Goal: Communication & Community: Answer question/provide support

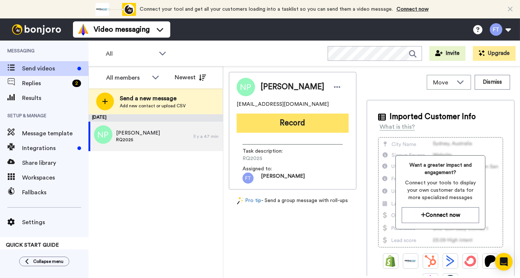
click at [308, 126] on button "Record" at bounding box center [293, 123] width 112 height 19
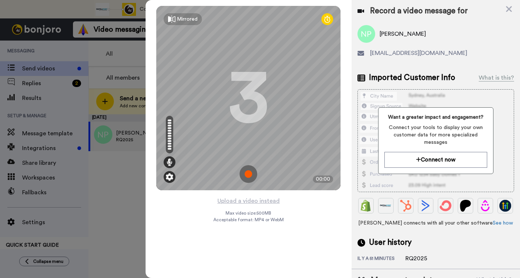
click at [169, 179] on img at bounding box center [169, 176] width 7 height 7
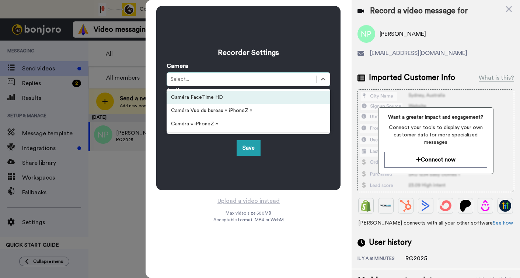
click at [213, 80] on div "Select..." at bounding box center [242, 79] width 142 height 7
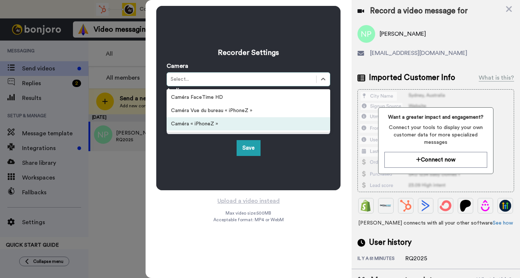
click at [209, 124] on div "Caméra « iPhoneZ »" at bounding box center [249, 123] width 164 height 13
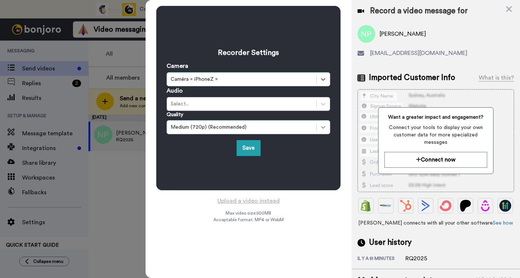
click at [327, 129] on icon at bounding box center [323, 126] width 7 height 7
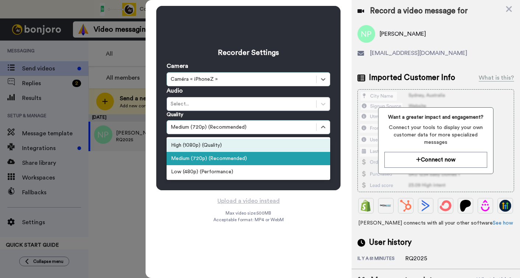
click at [259, 145] on div "High (1080p) (Quality)" at bounding box center [249, 145] width 164 height 13
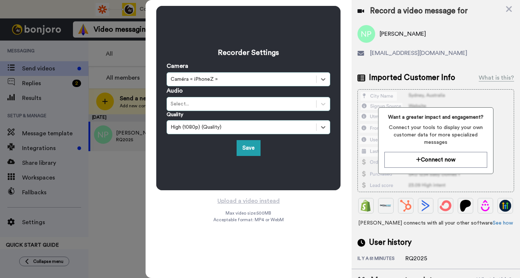
click at [219, 105] on div "Select..." at bounding box center [242, 103] width 142 height 7
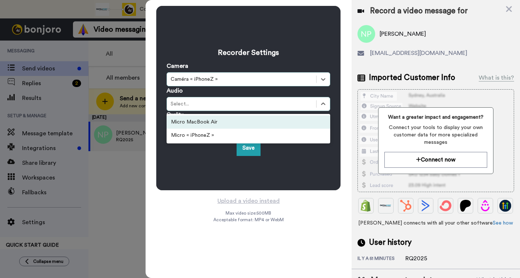
click at [195, 123] on div "Micro MacBook Air" at bounding box center [249, 121] width 164 height 13
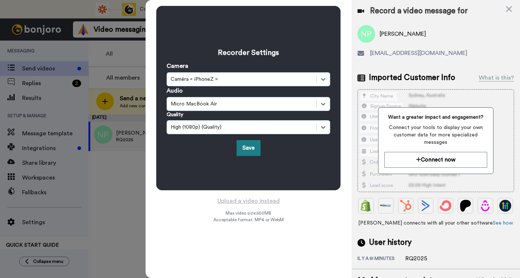
click at [250, 149] on button "Save" at bounding box center [249, 148] width 24 height 16
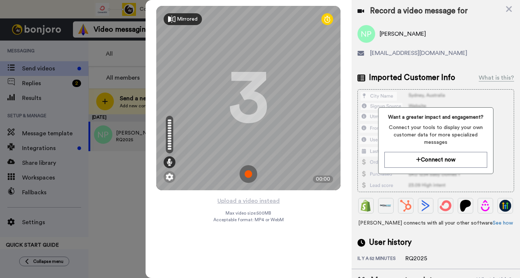
click at [182, 14] on div "Mirrored" at bounding box center [183, 19] width 38 height 12
click at [183, 19] on div "Mirror" at bounding box center [184, 18] width 15 height 7
click at [249, 174] on img at bounding box center [249, 174] width 18 height 18
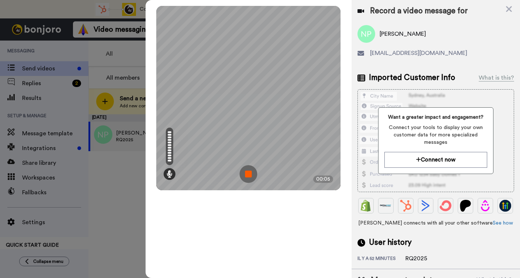
click at [247, 177] on img at bounding box center [249, 174] width 18 height 18
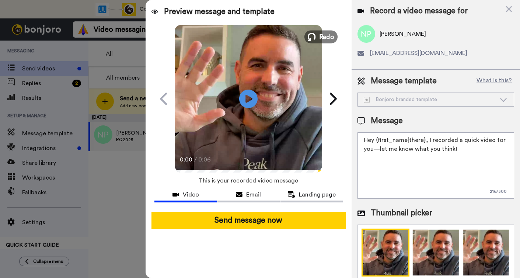
click at [322, 38] on span "Redo" at bounding box center [326, 37] width 15 height 10
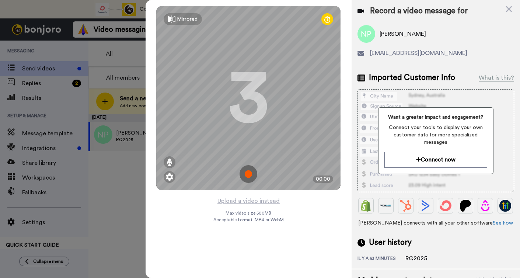
click at [248, 174] on img at bounding box center [249, 174] width 18 height 18
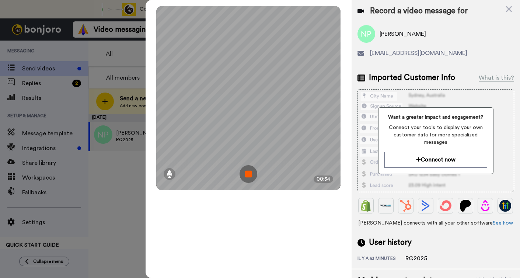
click at [248, 174] on img at bounding box center [249, 174] width 18 height 18
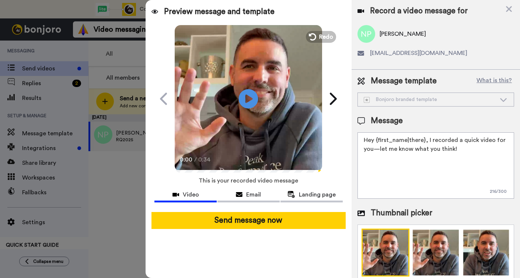
click at [250, 95] on icon at bounding box center [249, 99] width 20 height 20
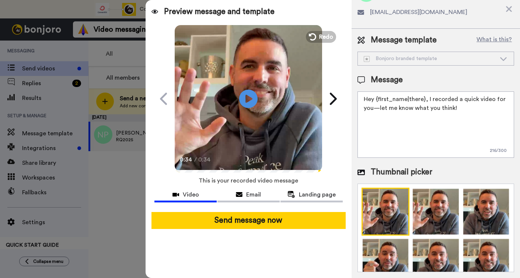
click at [425, 57] on div "Bonjoro branded template" at bounding box center [430, 58] width 132 height 7
click at [506, 58] on icon at bounding box center [503, 58] width 9 height 7
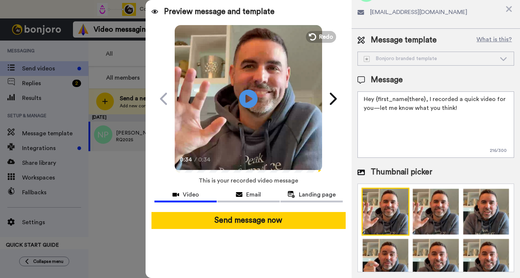
click at [506, 58] on icon at bounding box center [503, 58] width 9 height 7
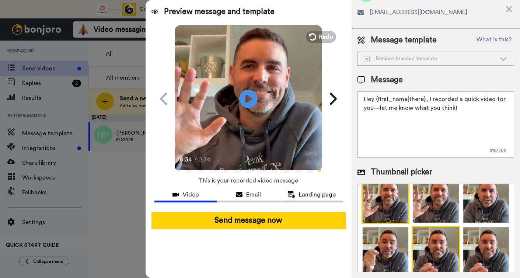
scroll to position [9, 0]
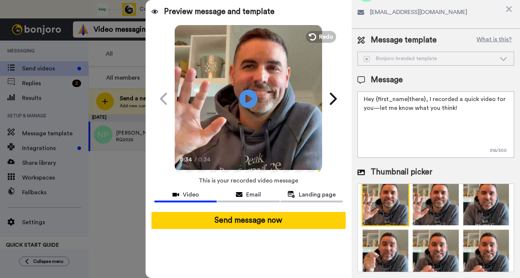
click at [384, 208] on img at bounding box center [386, 202] width 48 height 48
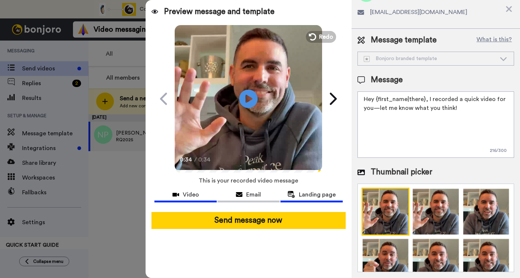
scroll to position [0, 0]
click at [252, 195] on span "Email" at bounding box center [253, 194] width 15 height 9
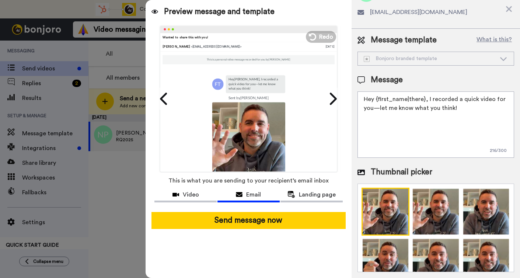
click at [411, 58] on div "Bonjoro branded template" at bounding box center [430, 58] width 132 height 7
click at [416, 62] on div "Bonjoro branded template" at bounding box center [430, 58] width 132 height 7
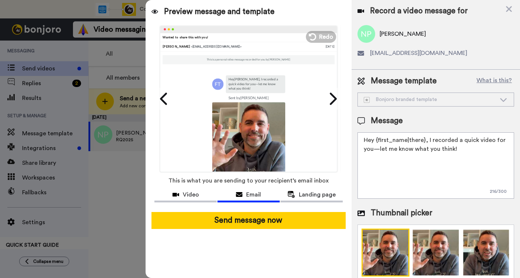
scroll to position [0, 0]
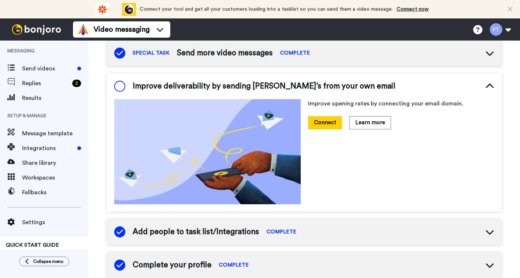
scroll to position [145, 0]
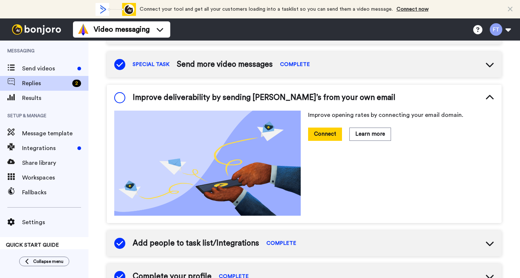
click at [46, 81] on span "Replies" at bounding box center [45, 83] width 47 height 9
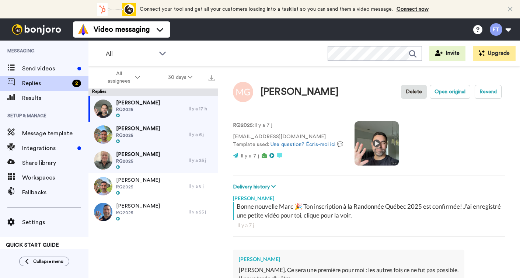
scroll to position [205, 0]
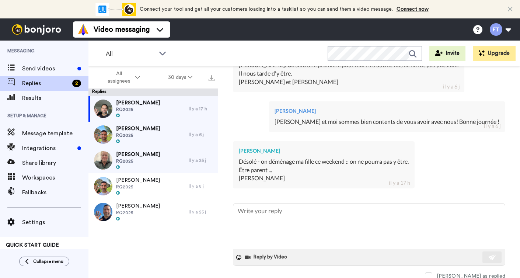
click at [140, 108] on span "RQ2025" at bounding box center [138, 110] width 44 height 6
click at [313, 215] on textarea at bounding box center [369, 225] width 272 height 45
type textarea "x"
type textarea "B"
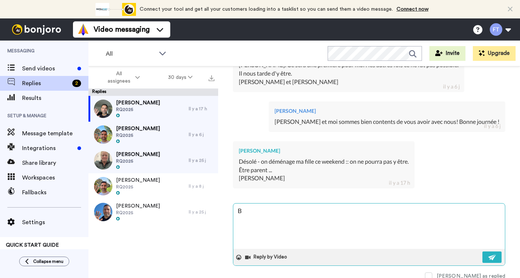
type textarea "x"
type textarea "Bo"
type textarea "x"
type textarea "Bon"
type textarea "x"
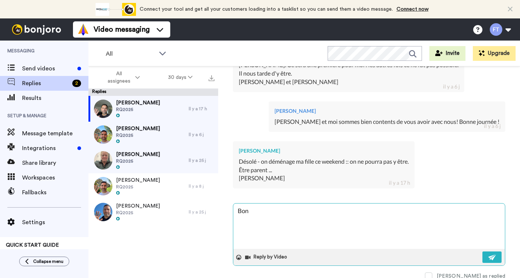
type textarea "Bonj"
type textarea "x"
type textarea "Bonjo"
type textarea "x"
type textarea "Bonjou"
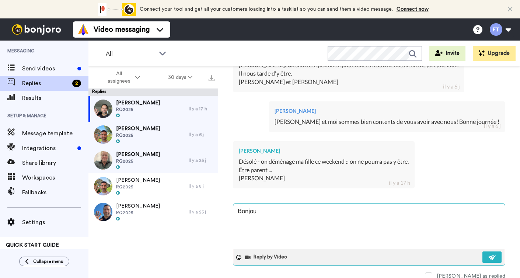
type textarea "x"
type textarea "Bonjour"
type textarea "x"
type textarea "Bonjour"
type textarea "x"
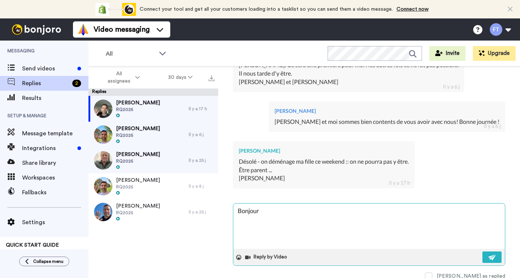
type textarea "Bonjour M"
type textarea "x"
type textarea "Bonjour Ma"
type textarea "x"
type textarea "Bonjour Mar"
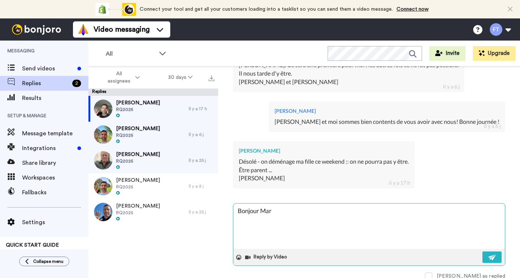
type textarea "x"
type textarea "Bonjour Marc"
type textarea "x"
type textarea "Bonjour Marc"
type textarea "x"
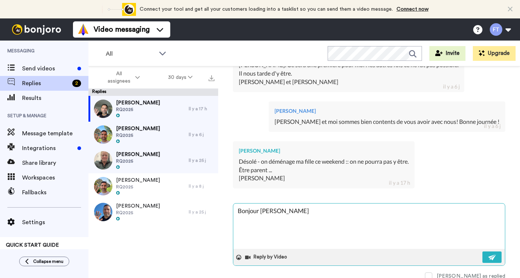
type textarea "Bonjour Marc !"
type textarea "x"
type textarea "Bonjour Marc"
type textarea "x"
type textarea "Bonjour Marc"
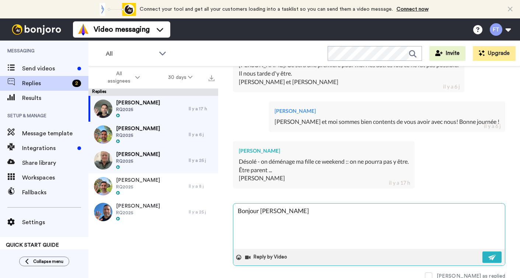
type textarea "x"
type textarea "Bonjour Marc,"
type textarea "x"
type textarea "Bonjour Marc,"
type textarea "x"
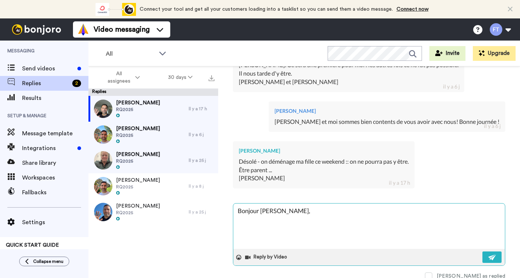
type textarea "Bonjour Marc, n"
type textarea "x"
type textarea "Bonjour Marc, no"
type textarea "x"
type textarea "Bonjour Marc, nou"
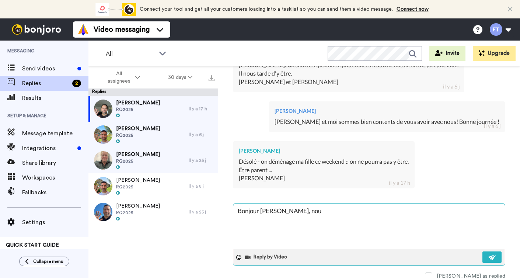
type textarea "x"
type textarea "Bonjour Marc, nous"
type textarea "x"
type textarea "Bonjour Marc, nous"
type textarea "x"
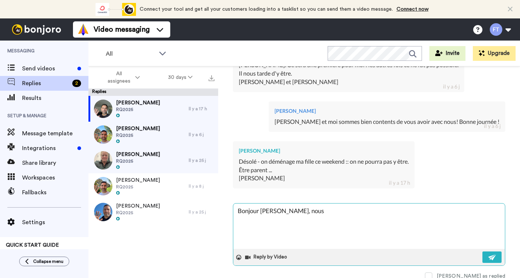
type textarea "Bonjour Marc, nous s"
type textarea "x"
type textarea "Bonjour Marc, nous so"
type textarea "x"
type textarea "Bonjour Marc, nous som"
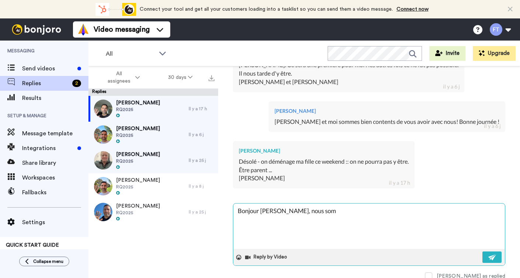
type textarea "x"
type textarea "Bonjour Marc, nous somm"
type textarea "x"
type textarea "Bonjour Marc, nous somme"
type textarea "x"
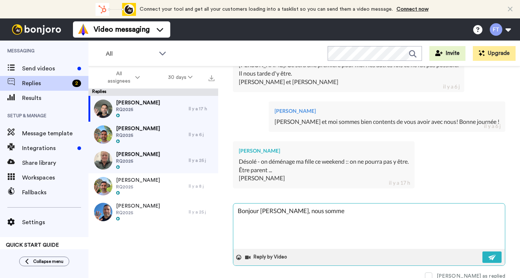
type textarea "Bonjour Marc, nous sommes"
type textarea "x"
type textarea "Bonjour Marc, nous sommes"
type textarea "x"
type textarea "Bonjour Marc, nous sommes v"
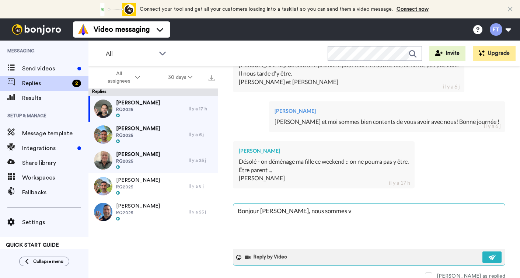
type textarea "x"
type textarea "Bonjour Marc, nous sommes vr"
type textarea "x"
type textarea "Bonjour Marc, nous sommes vra"
type textarea "x"
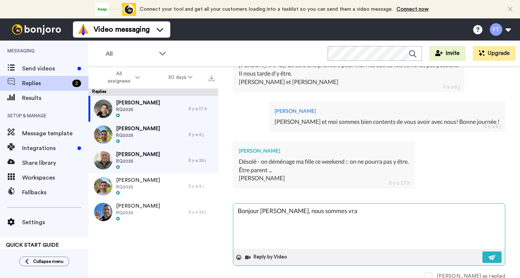
type textarea "Bonjour Marc, nous sommes vrai"
type textarea "x"
type textarea "Bonjour Marc, nous sommes vraim"
type textarea "x"
type textarea "Bonjour Marc, nous sommes vraime"
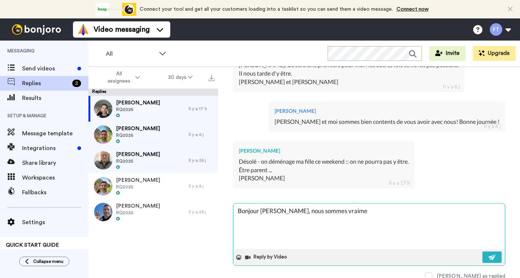
type textarea "x"
type textarea "Bonjour Marc, nous sommes vraimen"
type textarea "x"
type textarea "Bonjour Marc, nous sommes vraiment"
type textarea "x"
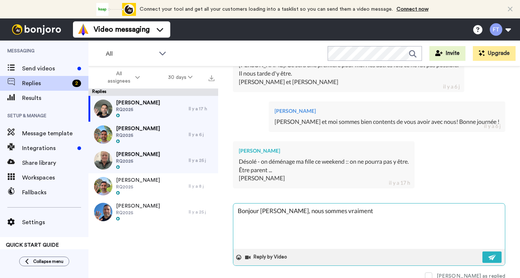
type textarea "Bonjour Marc, nous sommes vraiment"
type textarea "x"
type textarea "Bonjour Marc, nous sommes vraiment d"
type textarea "x"
type textarea "Bonjour Marc, nous sommes vraiment dé"
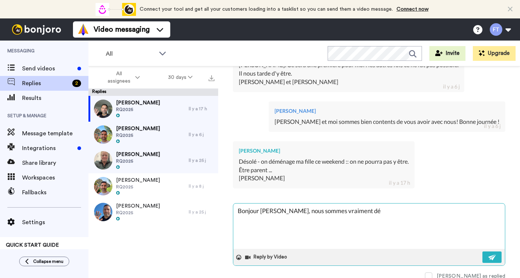
type textarea "x"
type textarea "Bonjour Marc, nous sommes vraiment dés"
type textarea "x"
type textarea "Bonjour Marc, nous sommes vraiment déso"
type textarea "x"
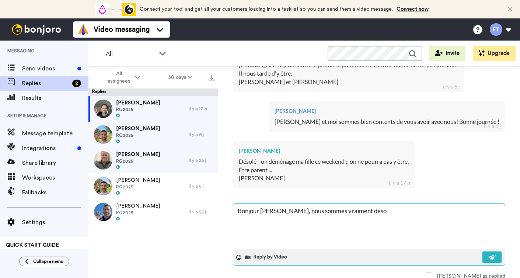
type textarea "Bonjour Marc, nous sommes vraiment désol"
type textarea "x"
type textarea "Bonjour Marc, nous sommes vraiment désolé"
type textarea "x"
type textarea "Bonjour Marc, nous sommes vraiment désolé"
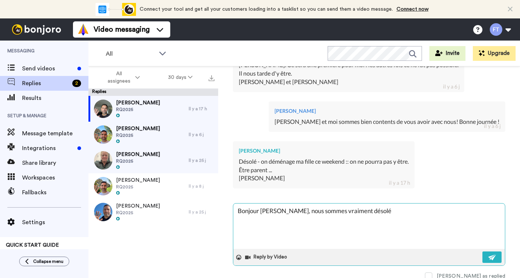
type textarea "x"
type textarea "Bonjour Marc, nous sommes vraiment désolé"
type textarea "x"
type textarea "Bonjour Marc, nous sommes vraiment désolés"
type textarea "x"
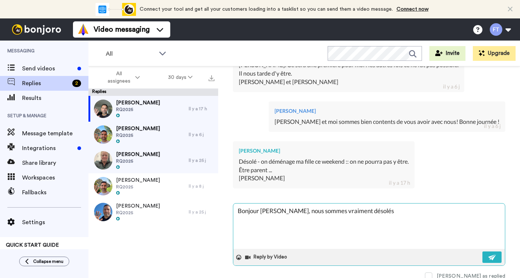
type textarea "Bonjour Marc, nous sommes vraiment désolés"
type textarea "x"
type textarea "Bonjour Marc, nous sommes vraiment désolés q"
type textarea "x"
type textarea "Bonjour Marc, nous sommes vraiment désolés qu"
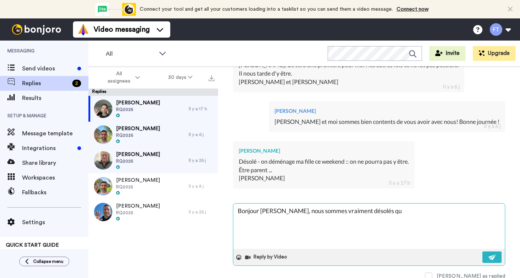
type textarea "x"
type textarea "Bonjour Marc, nous sommes vraiment désolés que"
type textarea "x"
type textarea "Bonjour Marc, nous sommes vraiment désolés que"
type textarea "x"
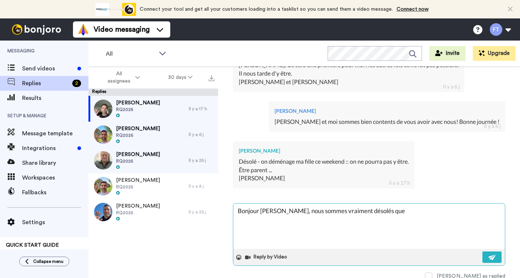
type textarea "Bonjour Marc, nous sommes vraiment désolés que v"
type textarea "x"
type textarea "Bonjour Marc, nous sommes vraiment désolés que vo"
type textarea "x"
type textarea "Bonjour Marc, nous sommes vraiment désolés que vou"
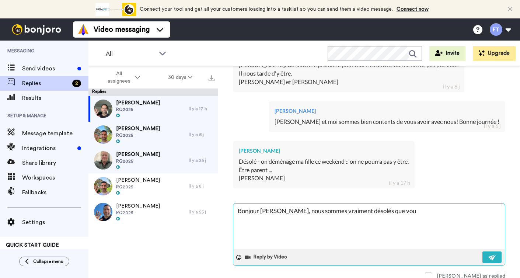
type textarea "x"
type textarea "Bonjour Marc, nous sommes vraiment désolés que vous"
type textarea "x"
type textarea "Bonjour Marc, nous sommes vraiment désolés que vous"
type textarea "x"
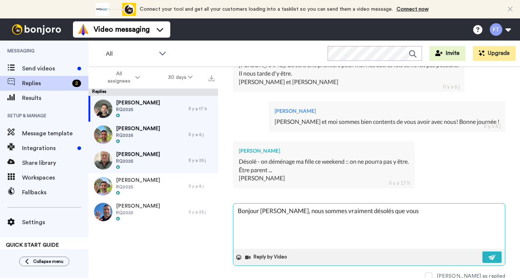
type textarea "Bonjour Marc, nous sommes vraiment désolés que vous n"
type textarea "x"
type textarea "Bonjour Marc, nous sommes vraiment désolés que vous ne"
type textarea "x"
type textarea "Bonjour Marc, nous sommes vraiment désolés que vous ne"
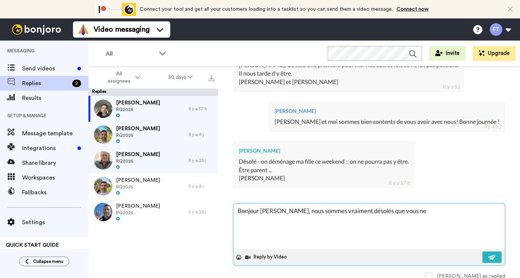
type textarea "x"
type textarea "Bonjour Marc, nous sommes vraiment désolés que vous ne p"
type textarea "x"
type textarea "Bonjour Marc, nous sommes vraiment désolés que vous ne pu"
type textarea "x"
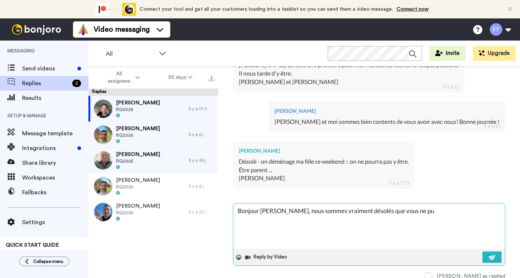
type textarea "Bonjour Marc, nous sommes vraiment désolés que vous ne pui"
type textarea "x"
type textarea "Bonjour Marc, nous sommes vraiment désolés que vous ne puis"
type textarea "x"
type textarea "Bonjour Marc, nous sommes vraiment désolés que vous ne puiss"
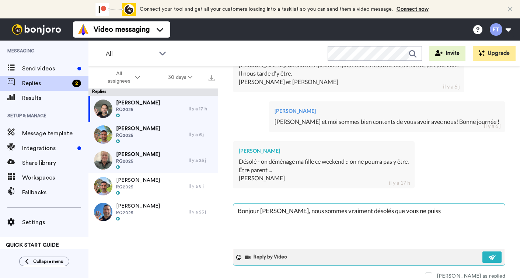
type textarea "x"
type textarea "Bonjour Marc, nous sommes vraiment désolés que vous ne puissi"
type textarea "x"
type textarea "Bonjour Marc, nous sommes vraiment désolés que vous ne puissie"
type textarea "x"
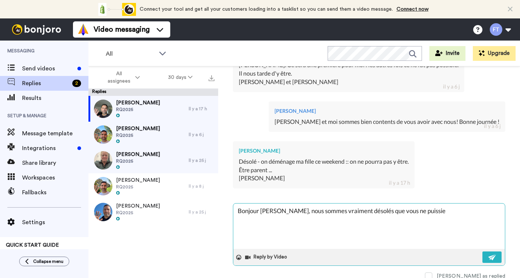
type textarea "Bonjour Marc, nous sommes vraiment désolés que vous ne puissiez"
type textarea "x"
type textarea "Bonjour Marc, nous sommes vraiment désolés que vous ne puissiez ^"
type textarea "x"
type textarea "Bonjour Marc, nous sommes vraiment désolés que vous ne puissiez ^t"
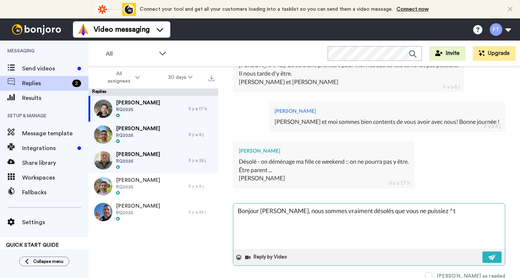
type textarea "x"
type textarea "Bonjour Marc, nous sommes vraiment désolés que vous ne puissiez ^tr"
type textarea "x"
type textarea "Bonjour Marc, nous sommes vraiment désolés que vous ne puissiez ^tre"
type textarea "x"
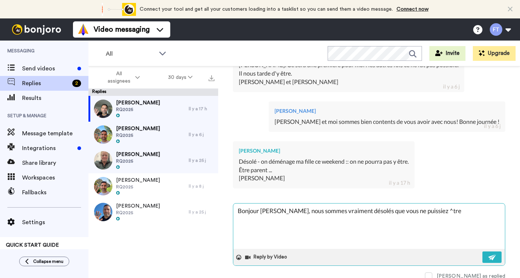
type textarea "Bonjour Marc, nous sommes vraiment désolés que vous ne puissiez ^tr"
type textarea "x"
type textarea "Bonjour Marc, nous sommes vraiment désolés que vous ne puissiez ^t"
type textarea "x"
type textarea "Bonjour Marc, nous sommes vraiment désolés que vous ne puissiez ^"
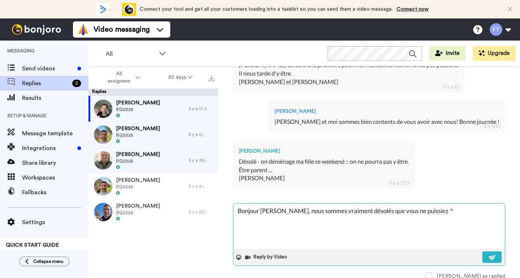
type textarea "x"
type textarea "Bonjour Marc, nous sommes vraiment désolés que vous ne puissiez ^"
type textarea "x"
type textarea "Bonjour Marc, nous sommes vraiment désolés que vous ne puissiez ê"
type textarea "x"
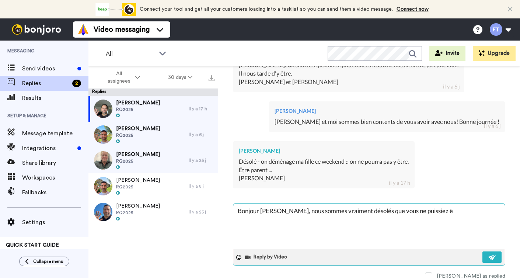
type textarea "Bonjour Marc, nous sommes vraiment désolés que vous ne puissiez êt"
type textarea "x"
type textarea "Bonjour Marc, nous sommes vraiment désolés que vous ne puissiez êtr"
type textarea "x"
type textarea "Bonjour Marc, nous sommes vraiment désolés que vous ne puissiez être"
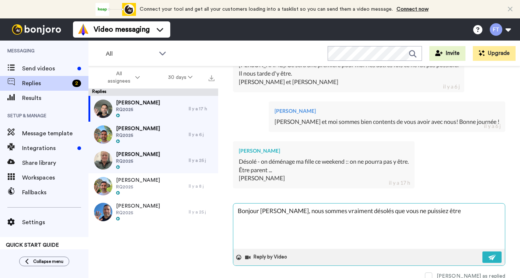
type textarea "x"
type textarea "Bonjour Marc, nous sommes vraiment désolés que vous ne puissiez être"
type textarea "x"
type textarea "Bonjour Marc, nous sommes vraiment désolés que vous ne puissiez être d"
type textarea "x"
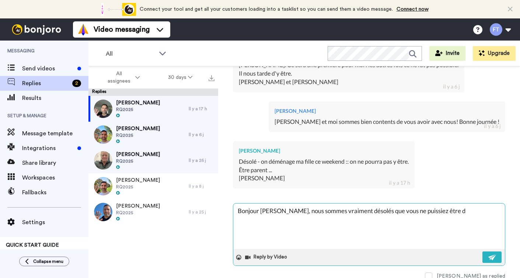
type textarea "Bonjour Marc, nous sommes vraiment désolés que vous ne puissiez être de"
type textarea "x"
type textarea "Bonjour Marc, nous sommes vraiment désolés que vous ne puissiez être des"
type textarea "x"
type textarea "Bonjour Marc, nous sommes vraiment désolés que vous ne puissiez être des"
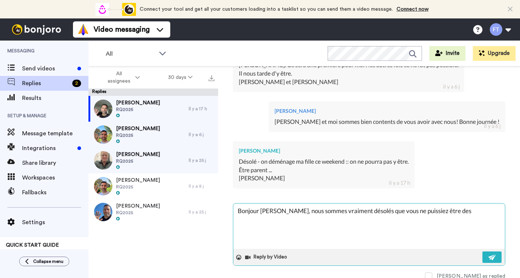
type textarea "x"
type textarea "Bonjour Marc, nous sommes vraiment désolés que vous ne puissiez être des n"
type textarea "x"
type textarea "Bonjour Marc, nous sommes vraiment désolés que vous ne puissiez être des no"
type textarea "x"
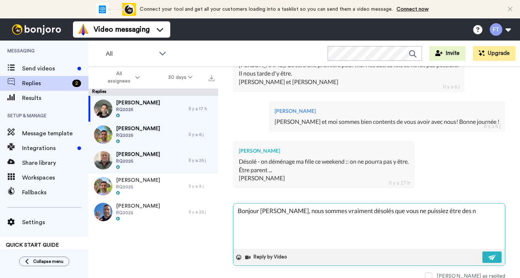
type textarea "Bonjour Marc, nous sommes vraiment désolés que vous ne puissiez être des n^"
type textarea "x"
type textarea "Bonjour Marc, nous sommes vraiment désolés que vous ne puissiez être des nô"
type textarea "x"
type textarea "Bonjour Marc, nous sommes vraiment désolés que vous ne puissiez être des nôt"
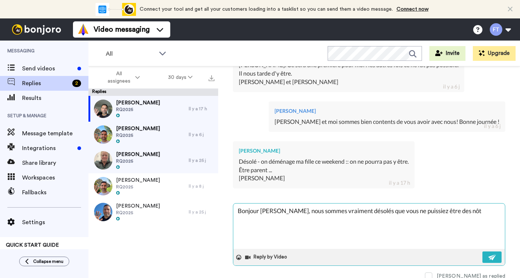
type textarea "x"
type textarea "Bonjour Marc, nous sommes vraiment désolés que vous ne puissiez être des nôtr"
type textarea "x"
type textarea "Bonjour Marc, nous sommes vraiment désolés que vous ne puissiez être des nôtre"
type textarea "x"
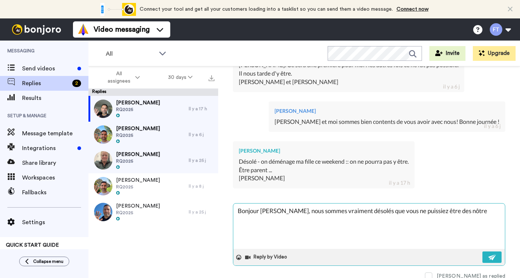
type textarea "Bonjour Marc, nous sommes vraiment désolés que vous ne puissiez être des nôtres"
type textarea "x"
type textarea "Bonjour Marc, nous sommes vraiment désolés que vous ne puissiez être des nôtres."
type textarea "x"
type textarea "Bonjour Marc, nous sommes vraiment désolés que vous ne puissiez être des nôtres."
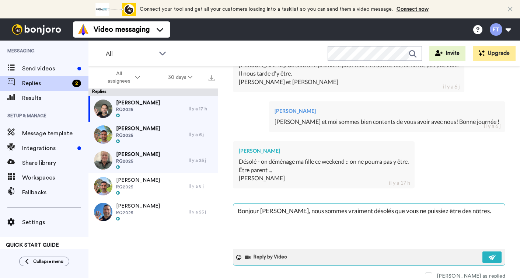
type textarea "x"
type textarea "Bonjour Marc, nous sommes vraiment désolés que vous ne puissiez être des nôtres…"
type textarea "x"
type textarea "Bonjour Marc, nous sommes vraiment désolés que vous ne puissiez être des nôtres…"
type textarea "x"
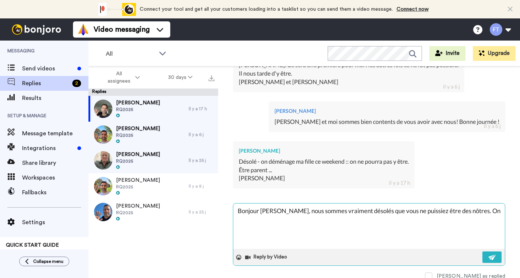
type textarea "Bonjour Marc, nous sommes vraiment désolés que vous ne puissiez être des nôtres…"
type textarea "x"
type textarea "Bonjour Marc, nous sommes vraiment désolés que vous ne puissiez être des nôtres…"
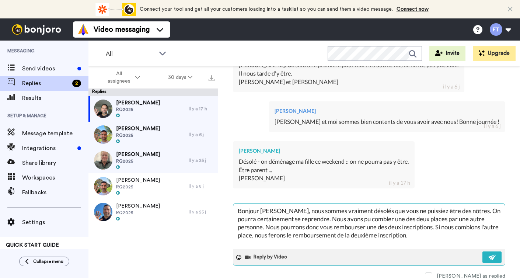
scroll to position [4, 0]
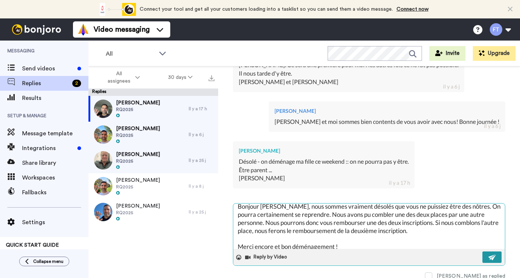
click at [491, 254] on img at bounding box center [492, 257] width 8 height 6
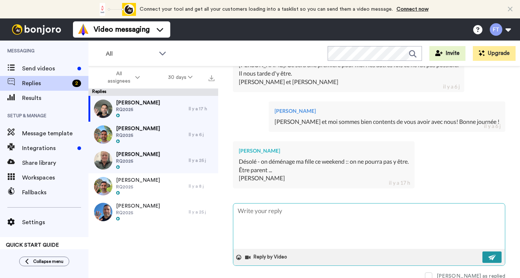
scroll to position [0, 0]
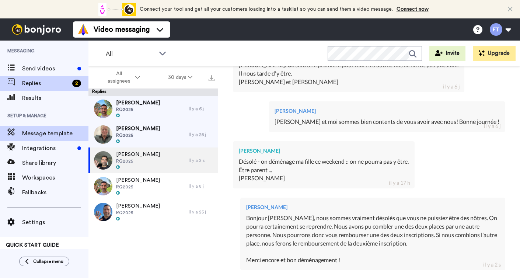
click at [36, 135] on span "Message template" at bounding box center [55, 133] width 66 height 9
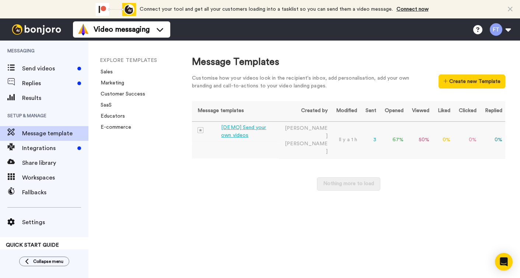
click at [259, 129] on div "[DEMO] Send your own videos" at bounding box center [248, 131] width 55 height 15
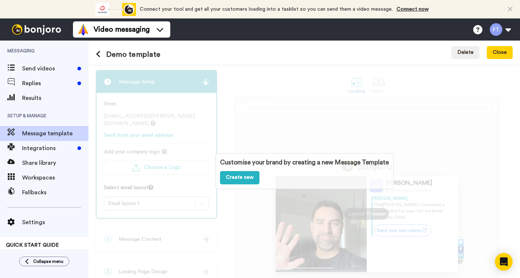
click at [398, 127] on div "Customise your brand by creating a new Message Template Create new" at bounding box center [304, 170] width 432 height 213
click at [44, 71] on span "Send videos" at bounding box center [48, 68] width 52 height 9
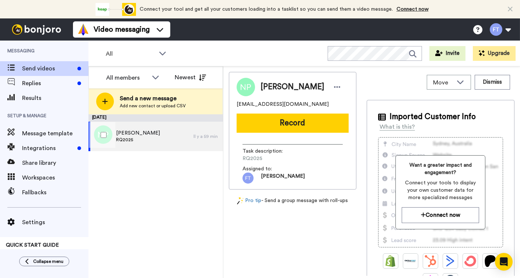
click at [156, 143] on div "Nicolas Paquin RQ2025" at bounding box center [140, 136] width 105 height 29
click at [41, 68] on span "Send videos" at bounding box center [48, 68] width 52 height 9
click at [157, 77] on icon at bounding box center [155, 78] width 7 height 4
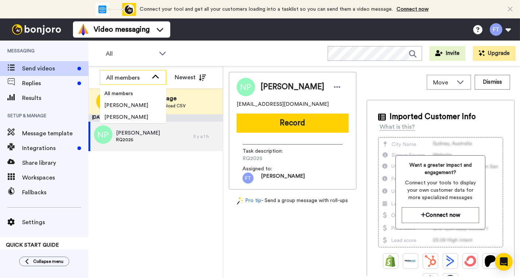
click at [157, 77] on icon at bounding box center [155, 77] width 7 height 4
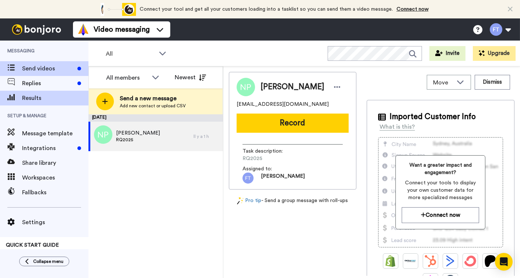
click at [29, 97] on span "Results" at bounding box center [55, 98] width 66 height 9
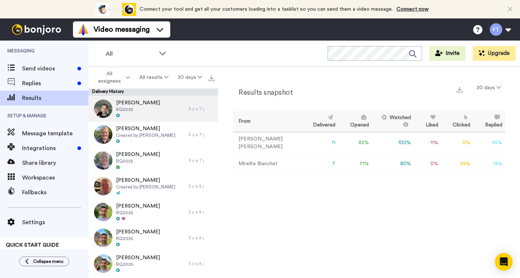
click at [155, 111] on div "[PERSON_NAME] RQ2025" at bounding box center [138, 109] width 100 height 26
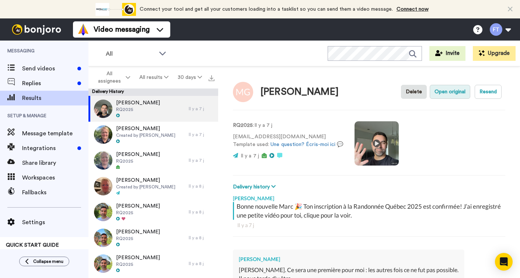
click at [451, 94] on button "Open original" at bounding box center [450, 92] width 41 height 14
type textarea "x"
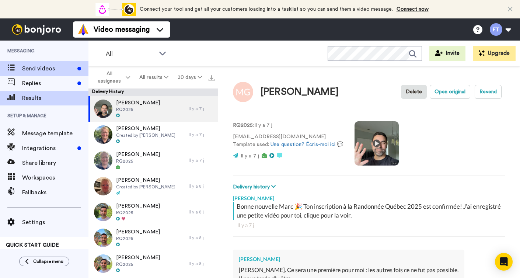
click at [62, 64] on div "Send videos" at bounding box center [44, 68] width 88 height 15
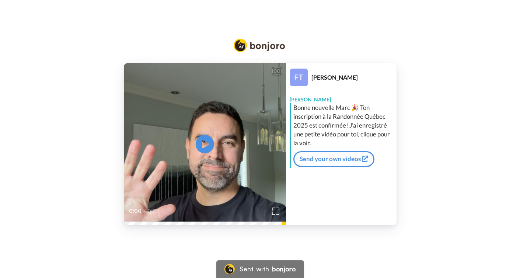
click at [315, 143] on div "Bonne nouvelle Marc 🎉 Ton inscription à la Randonnée Québec 2025 est confirmée!…" at bounding box center [343, 125] width 101 height 44
click at [307, 142] on div "Bonne nouvelle Marc 🎉 Ton inscription à la Randonnée Québec 2025 est confirmée!…" at bounding box center [343, 125] width 101 height 44
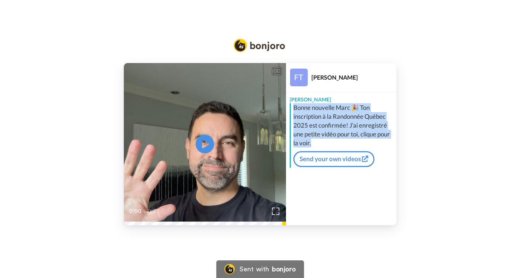
drag, startPoint x: 311, startPoint y: 142, endPoint x: 292, endPoint y: 109, distance: 38.5
click at [292, 109] on div "Bonne nouvelle Marc 🎉 Ton inscription à la Randonnée Québec 2025 est confirmée!…" at bounding box center [342, 135] width 105 height 64
copy div "Bonne nouvelle Marc 🎉 Ton inscription à la Randonnée Québec 2025 est confirmée!…"
click at [424, 60] on div "CC Play/Pause 0:00 / 0:32 [PERSON_NAME] [PERSON_NAME] nouvelle Marc 🎉 Ton inscr…" at bounding box center [260, 127] width 520 height 198
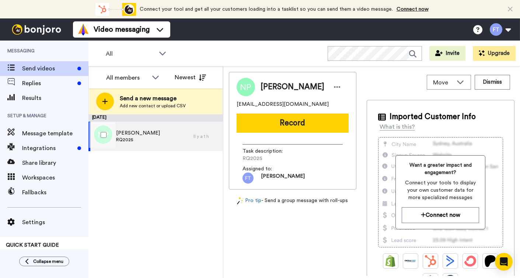
click at [132, 139] on span "RQ2025" at bounding box center [138, 140] width 44 height 6
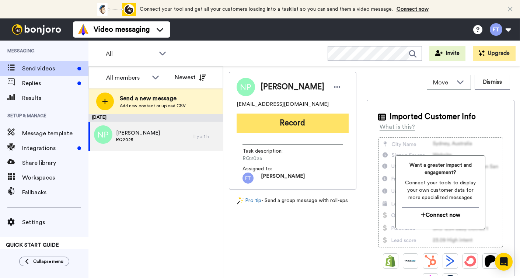
click at [299, 125] on button "Record" at bounding box center [293, 123] width 112 height 19
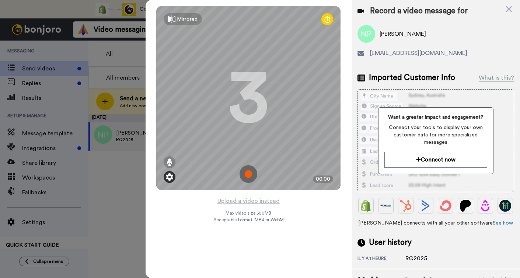
click at [171, 176] on img at bounding box center [169, 176] width 7 height 7
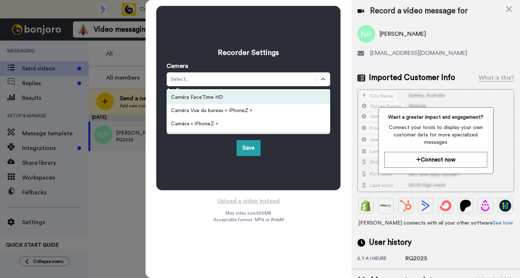
click at [208, 79] on div "Select..." at bounding box center [242, 79] width 142 height 7
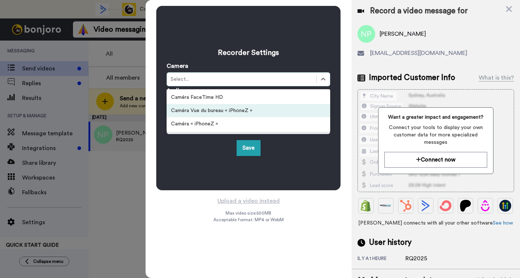
click at [204, 123] on div "Caméra « iPhoneZ »" at bounding box center [249, 123] width 164 height 13
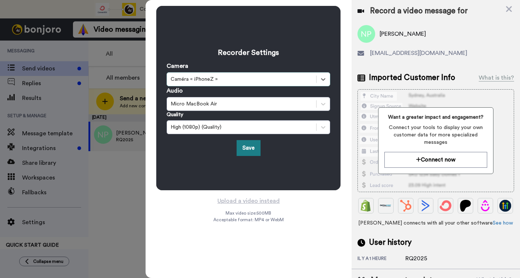
click at [251, 146] on button "Save" at bounding box center [249, 148] width 24 height 16
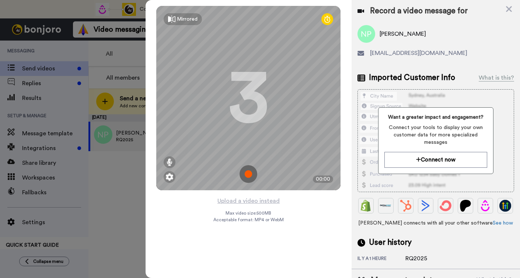
click at [248, 172] on img at bounding box center [249, 174] width 18 height 18
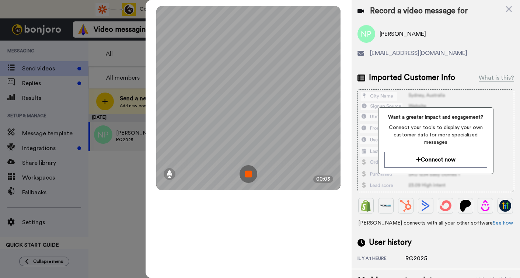
click at [248, 172] on img at bounding box center [249, 174] width 18 height 18
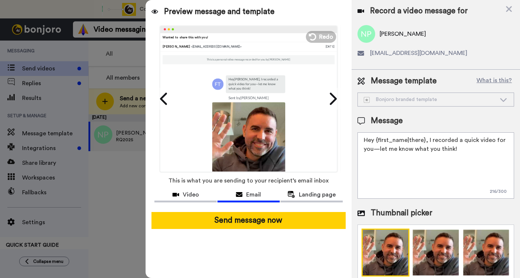
drag, startPoint x: 457, startPoint y: 150, endPoint x: 428, endPoint y: 137, distance: 32.0
click at [428, 137] on textarea "Hey {first_name|there}, I recorded a quick video for you—let me know what you t…" at bounding box center [436, 165] width 157 height 66
paste textarea "Bonne nouvelle Marc 🎉 Ton inscription à la Randonnée Québec 2025 est confirmée!…"
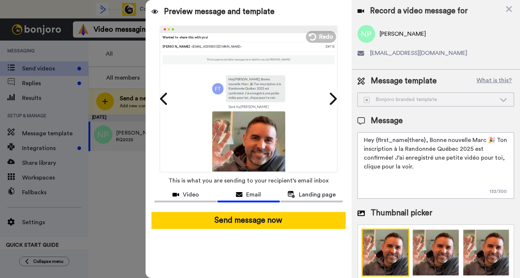
drag, startPoint x: 482, startPoint y: 140, endPoint x: 469, endPoint y: 139, distance: 13.0
click at [469, 139] on textarea "Hey {first_name|there}, Bonne nouvelle Marc 🎉 Ton inscription à la Randonnée Qu…" at bounding box center [436, 165] width 157 height 66
drag, startPoint x: 424, startPoint y: 141, endPoint x: 377, endPoint y: 139, distance: 47.6
click at [377, 139] on textarea "Hey {first_name|there}, Bonne nouvelle Marc 🎉 Ton inscription à la Randonnée Qu…" at bounding box center [436, 165] width 157 height 66
click at [475, 142] on textarea "Hey {first_name|there}, Bonne nouvelle Marc 🎉 Ton inscription à la Randonnée Qu…" at bounding box center [436, 165] width 157 height 66
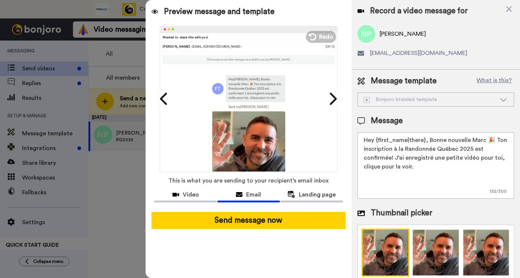
click at [475, 142] on textarea "Hey {first_name|there}, Bonne nouvelle Marc 🎉 Ton inscription à la Randonnée Qu…" at bounding box center [436, 165] width 157 height 66
paste textarea "{first_name|there}"
drag, startPoint x: 427, startPoint y: 140, endPoint x: 346, endPoint y: 138, distance: 80.7
click at [347, 138] on div "Preview message and template Play/Pause 0:00 / 0:03 Wanted to share this with y…" at bounding box center [333, 139] width 374 height 278
type textarea "Bonne nouvelle {first_name|there} 🎉 Ton inscription à la Randonnée Québec 2025 …"
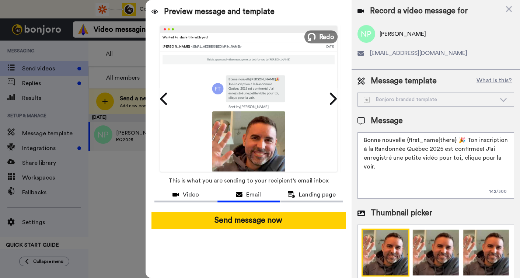
click at [321, 33] on span "Redo" at bounding box center [326, 37] width 15 height 10
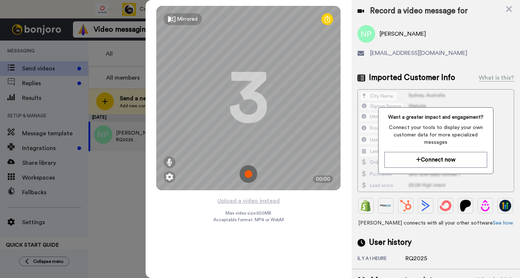
click at [249, 174] on img at bounding box center [249, 174] width 18 height 18
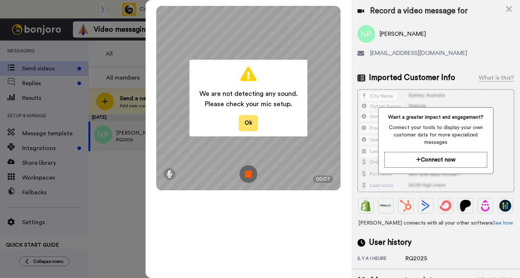
click at [251, 125] on button "Ok" at bounding box center [248, 123] width 19 height 16
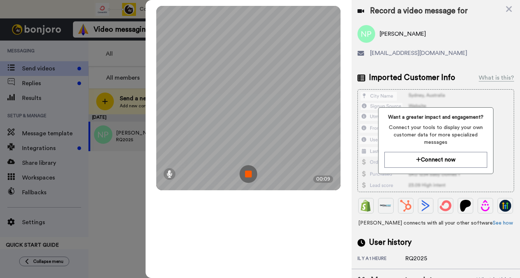
click at [249, 170] on img at bounding box center [249, 174] width 18 height 18
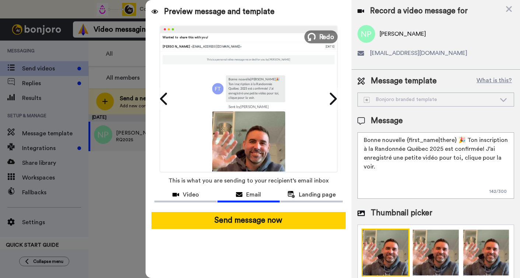
click at [320, 38] on span "Redo" at bounding box center [326, 37] width 15 height 10
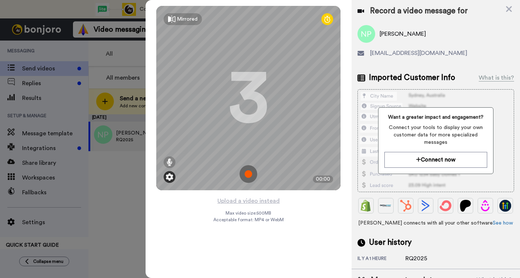
click at [171, 177] on img at bounding box center [169, 176] width 7 height 7
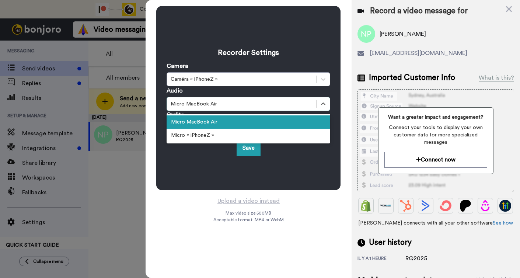
click at [221, 104] on div "Micro MacBook Air" at bounding box center [242, 103] width 142 height 7
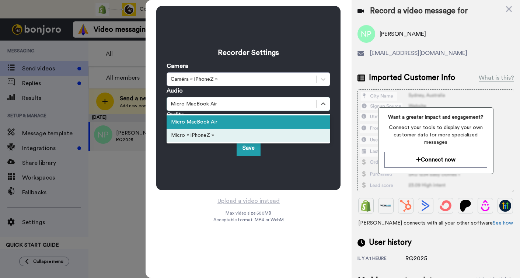
click at [219, 136] on div "Micro « iPhoneZ »" at bounding box center [249, 135] width 164 height 13
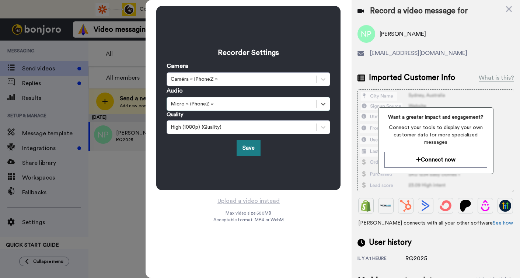
click at [248, 150] on button "Save" at bounding box center [249, 148] width 24 height 16
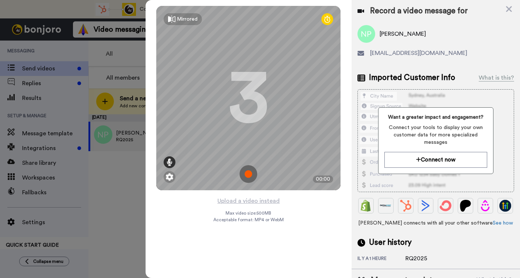
click at [170, 161] on icon at bounding box center [170, 161] width 6 height 7
click at [247, 175] on img at bounding box center [249, 174] width 18 height 18
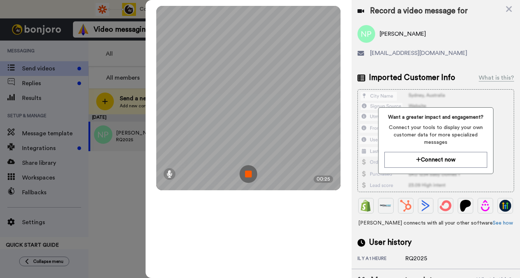
click at [247, 175] on img at bounding box center [249, 174] width 18 height 18
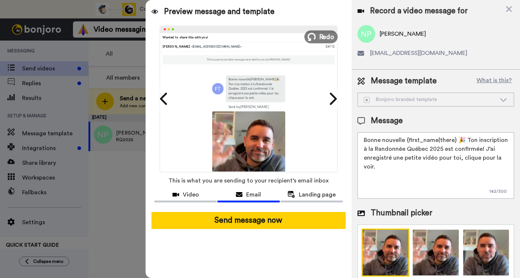
click at [318, 33] on button "Redo" at bounding box center [320, 36] width 33 height 13
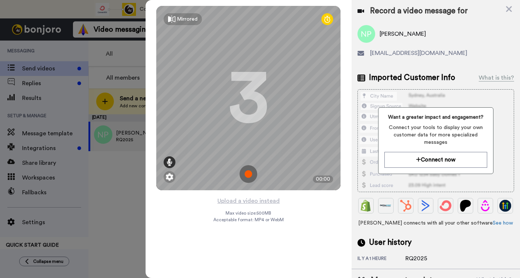
click at [169, 161] on icon at bounding box center [170, 161] width 6 height 7
click at [248, 174] on img at bounding box center [249, 174] width 18 height 18
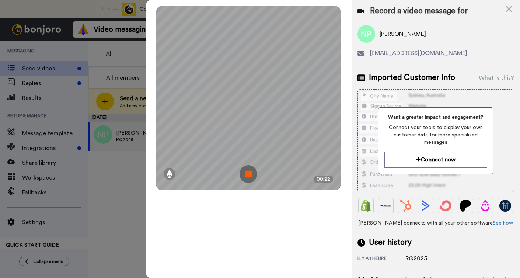
click at [248, 174] on img at bounding box center [249, 174] width 18 height 18
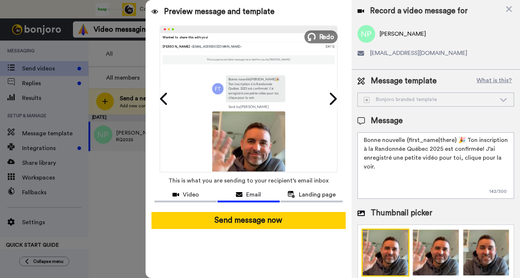
click at [320, 35] on span "Redo" at bounding box center [326, 37] width 15 height 10
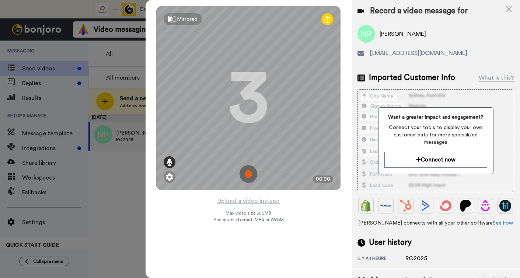
click at [171, 160] on icon at bounding box center [170, 161] width 6 height 7
click at [248, 173] on img at bounding box center [249, 174] width 18 height 18
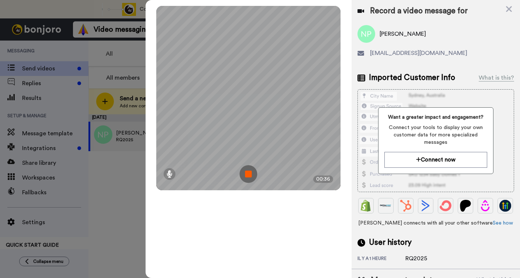
click at [245, 175] on img at bounding box center [249, 174] width 18 height 18
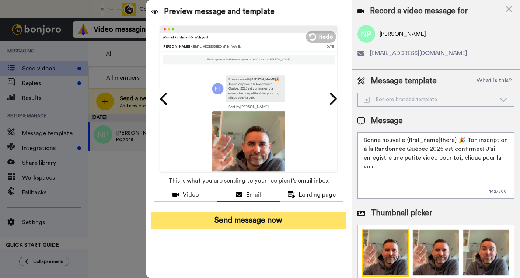
click at [252, 221] on button "Send message now" at bounding box center [248, 220] width 194 height 17
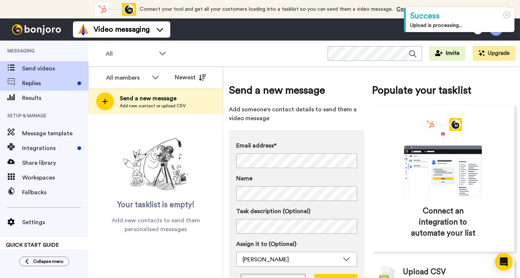
click at [43, 86] on span "Replies" at bounding box center [48, 83] width 52 height 9
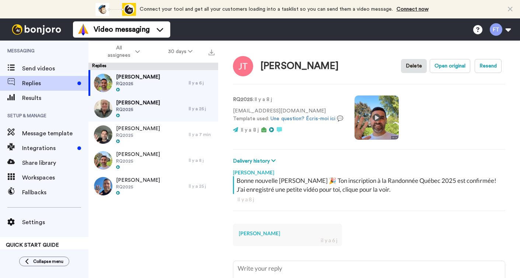
scroll to position [15, 0]
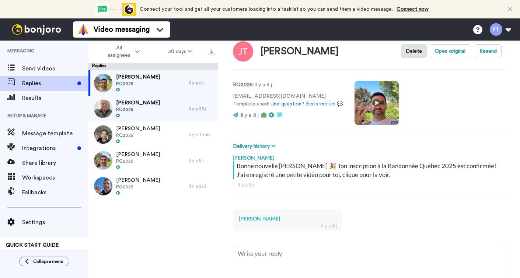
click at [160, 79] on span "[PERSON_NAME]" at bounding box center [138, 76] width 44 height 7
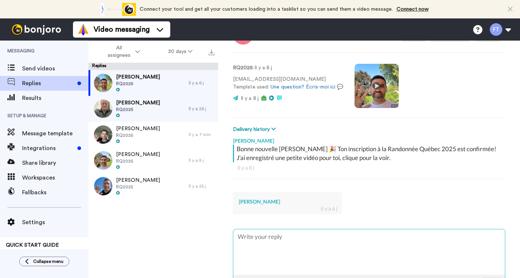
scroll to position [31, 0]
click at [149, 112] on span "RQ2025" at bounding box center [138, 110] width 44 height 6
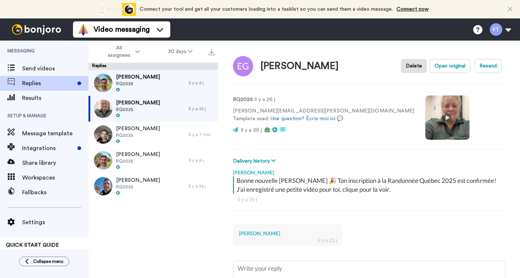
type textarea "x"
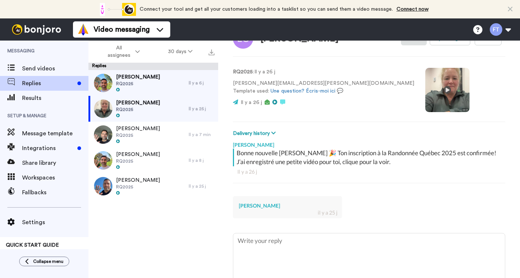
scroll to position [30, 0]
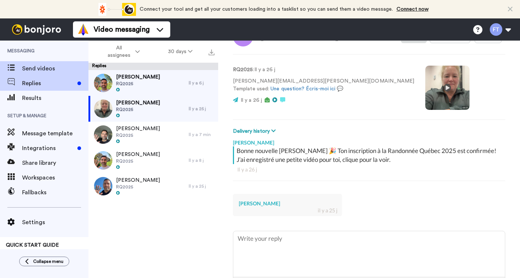
click at [61, 68] on span "Send videos" at bounding box center [55, 68] width 66 height 9
